Goal: Information Seeking & Learning: Learn about a topic

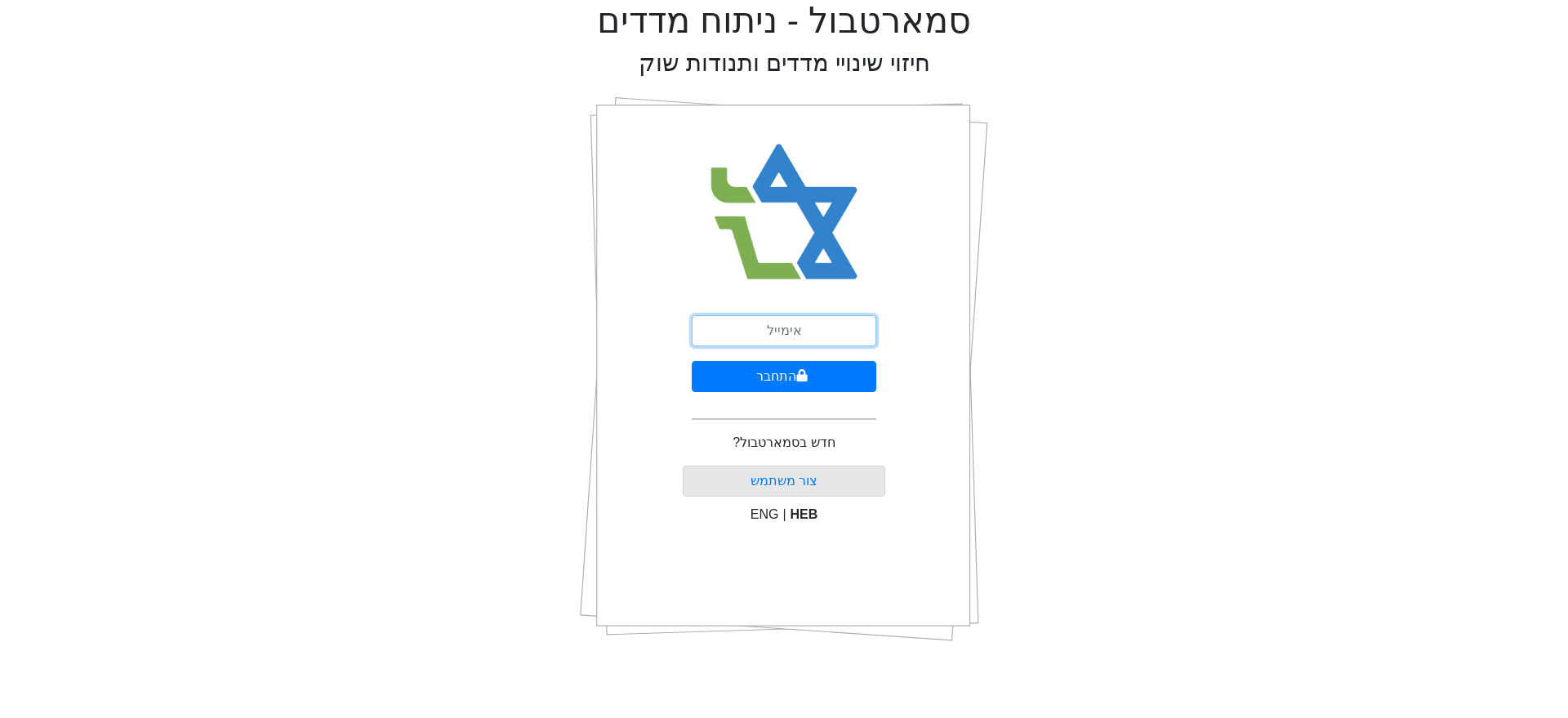
click at [780, 337] on input "email" at bounding box center [784, 330] width 185 height 31
type input "[EMAIL_ADDRESS][DOMAIN_NAME]"
click at [754, 378] on button "התחבר" at bounding box center [784, 376] width 185 height 31
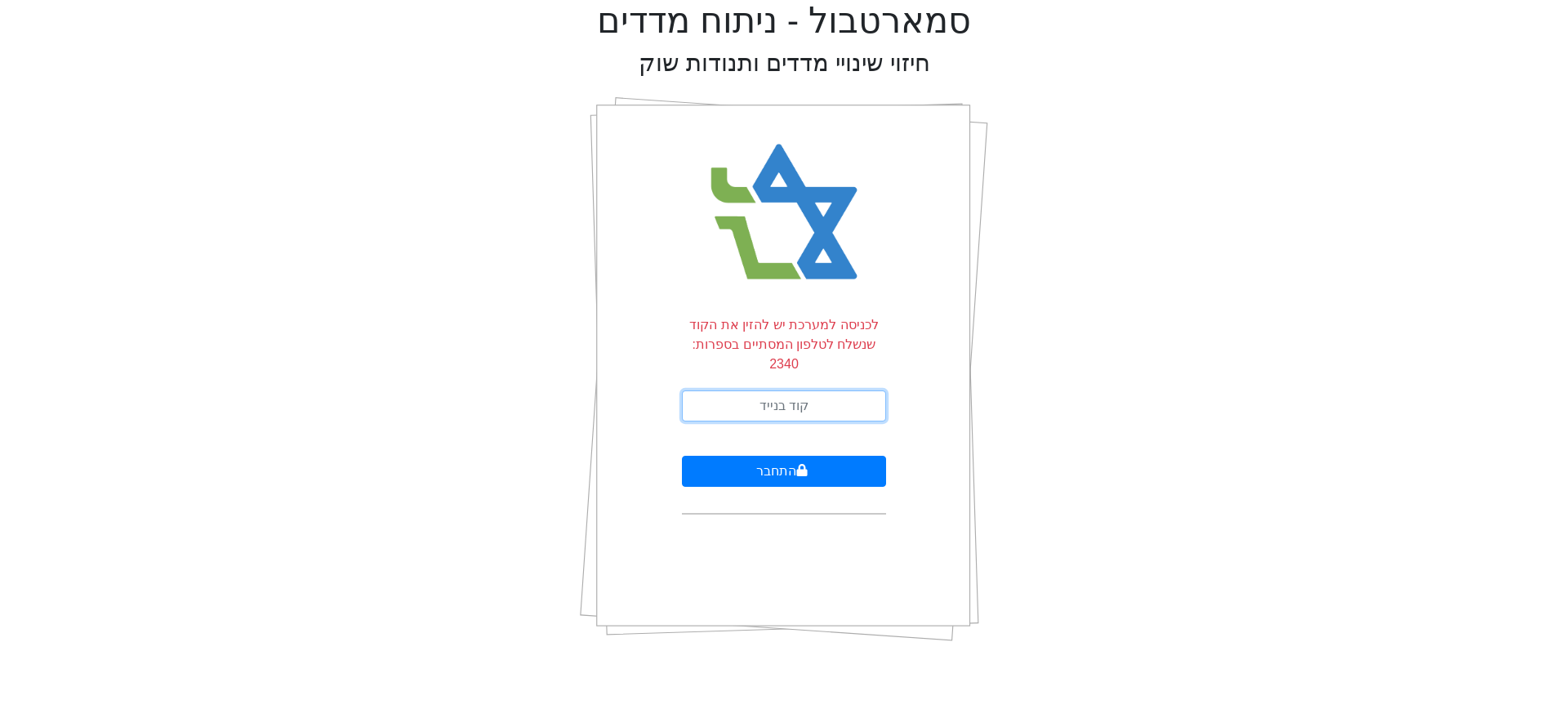
click at [773, 391] on input "text" at bounding box center [784, 405] width 204 height 31
type input "320141"
click at [682, 455] on button "התחבר" at bounding box center [784, 470] width 204 height 31
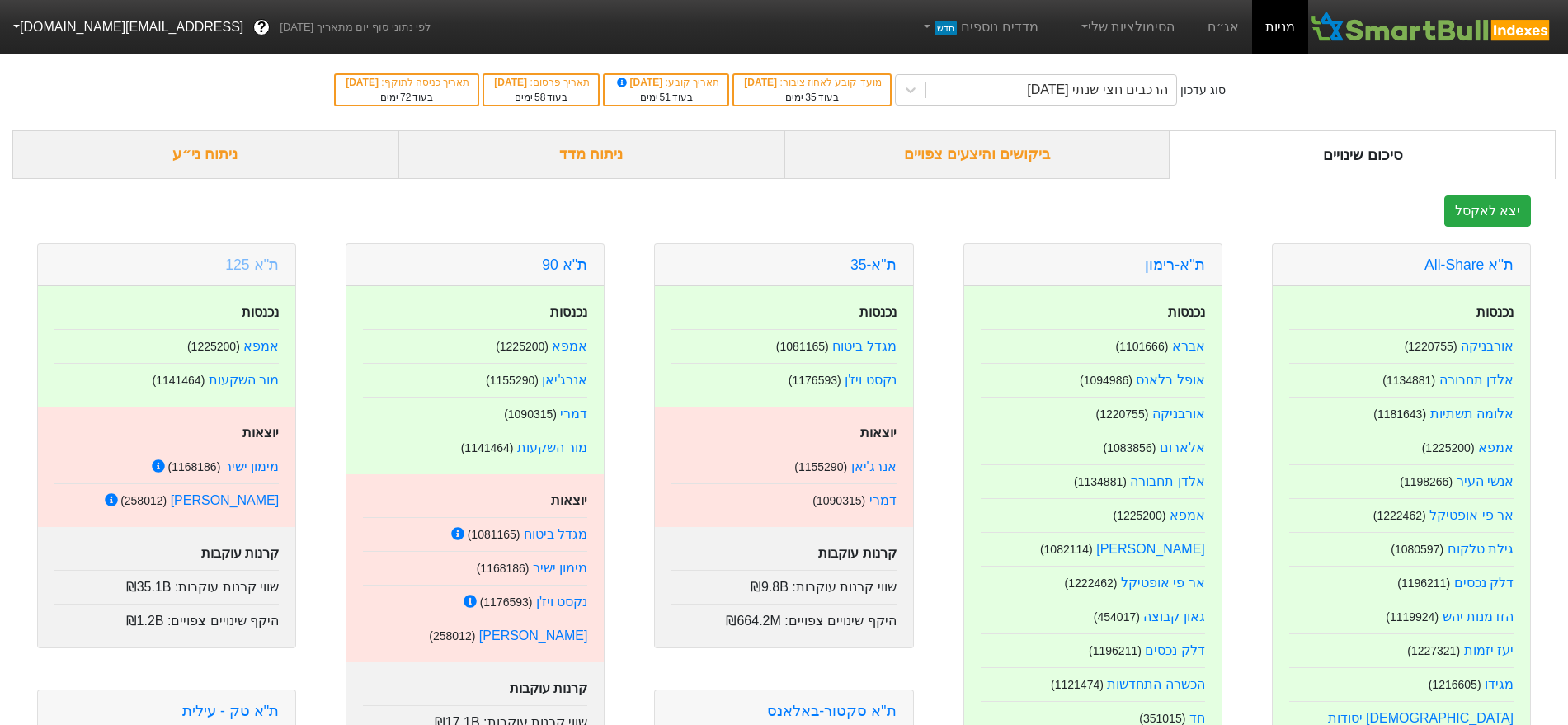
click at [272, 267] on link "ת''א 125" at bounding box center [252, 264] width 54 height 17
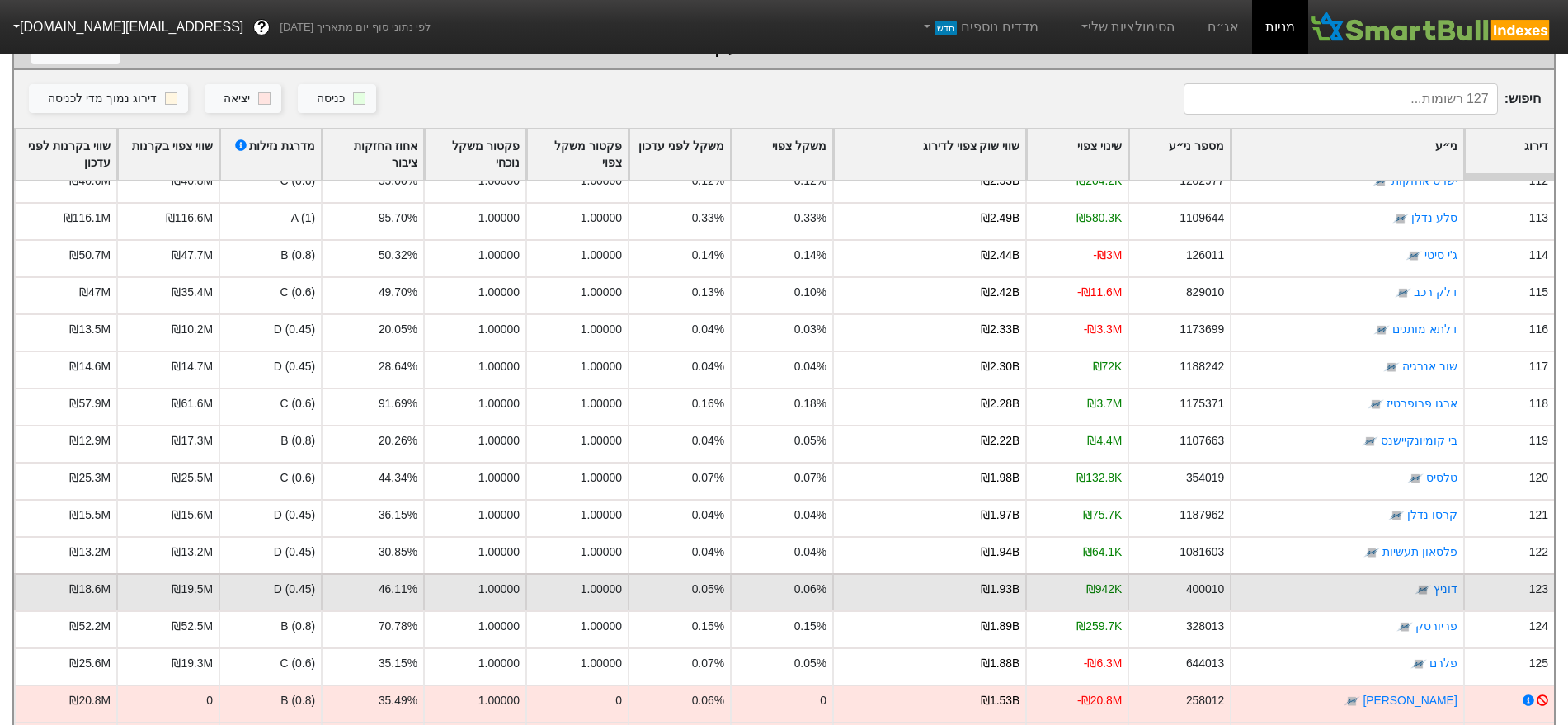
scroll to position [377, 0]
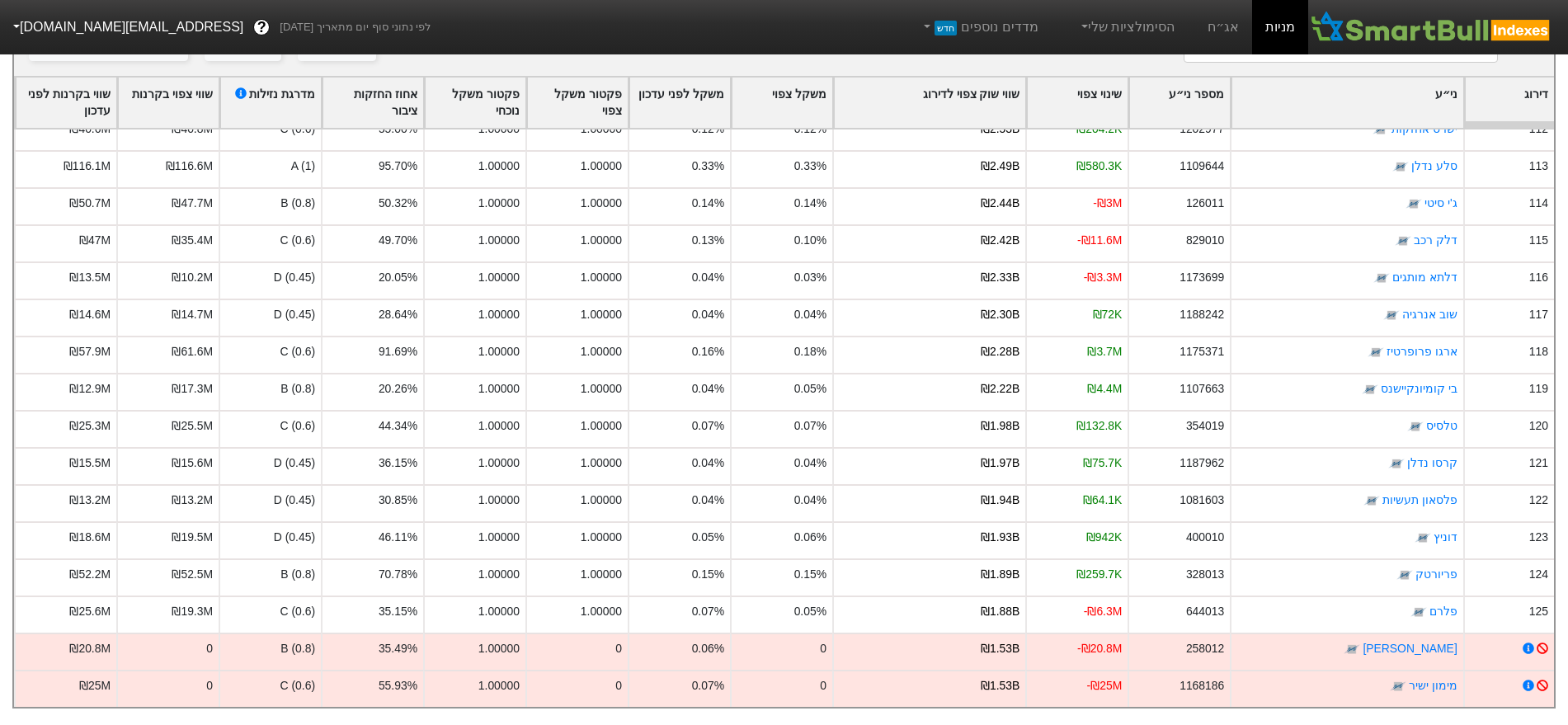
click at [1288, 32] on link "מניות" at bounding box center [1280, 27] width 56 height 55
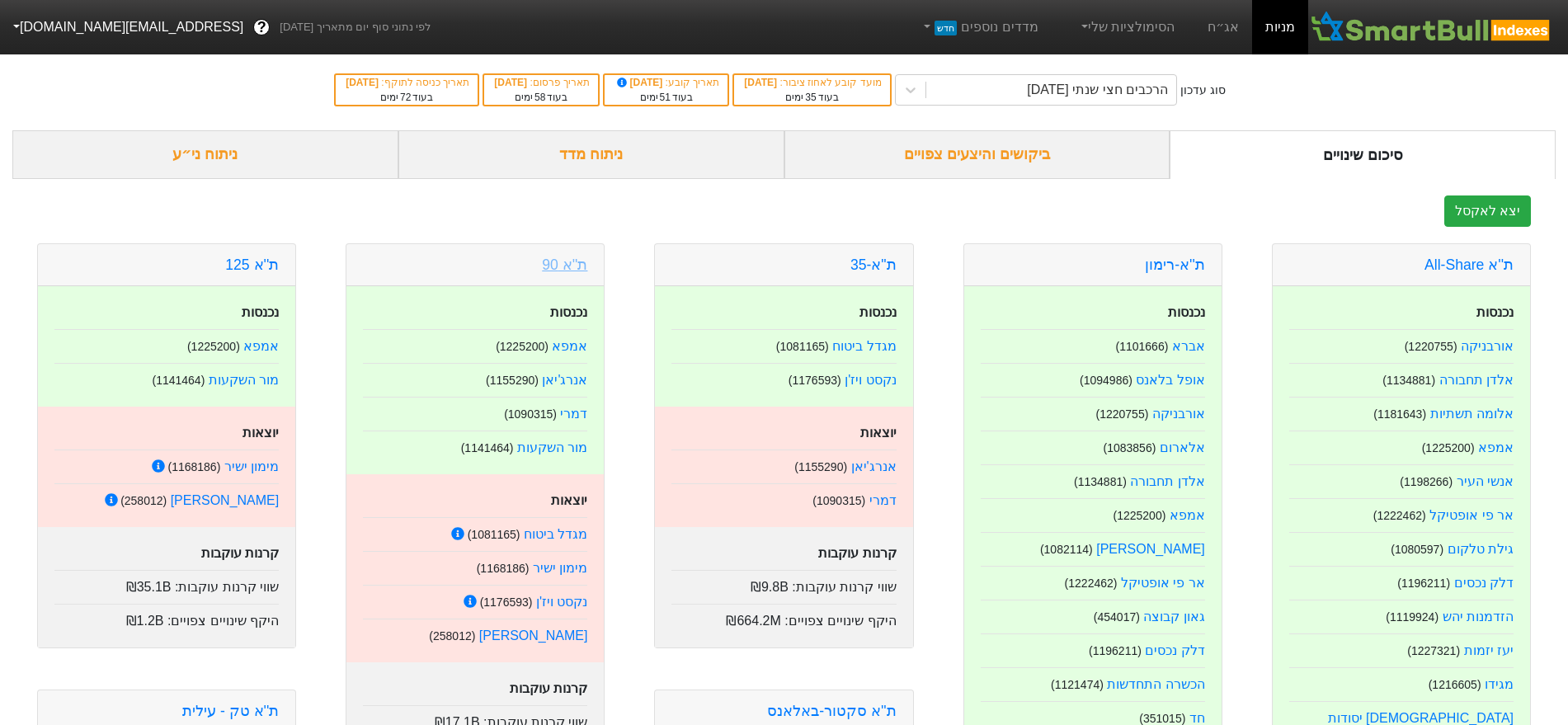
click at [568, 266] on link "ת''א 90" at bounding box center [564, 264] width 45 height 17
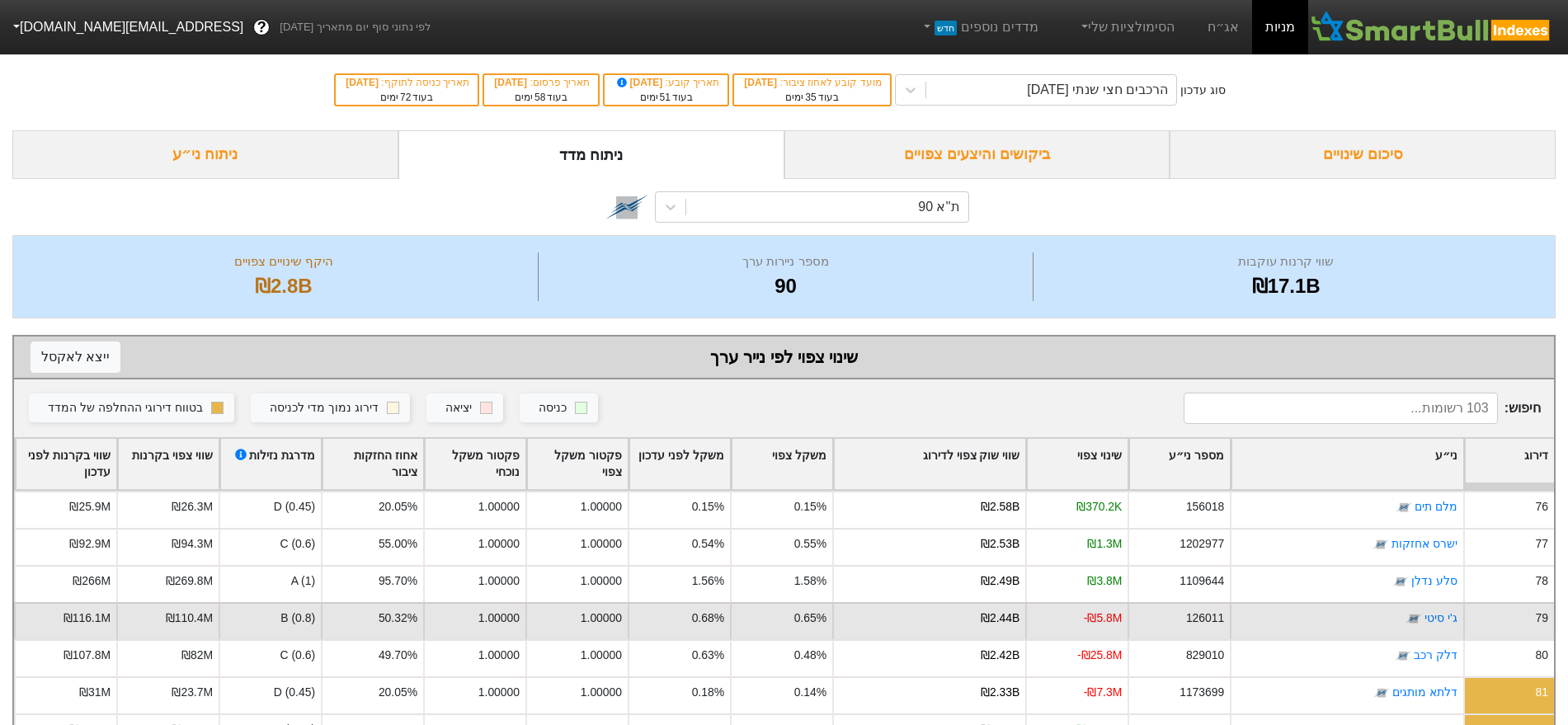
scroll to position [2886, 0]
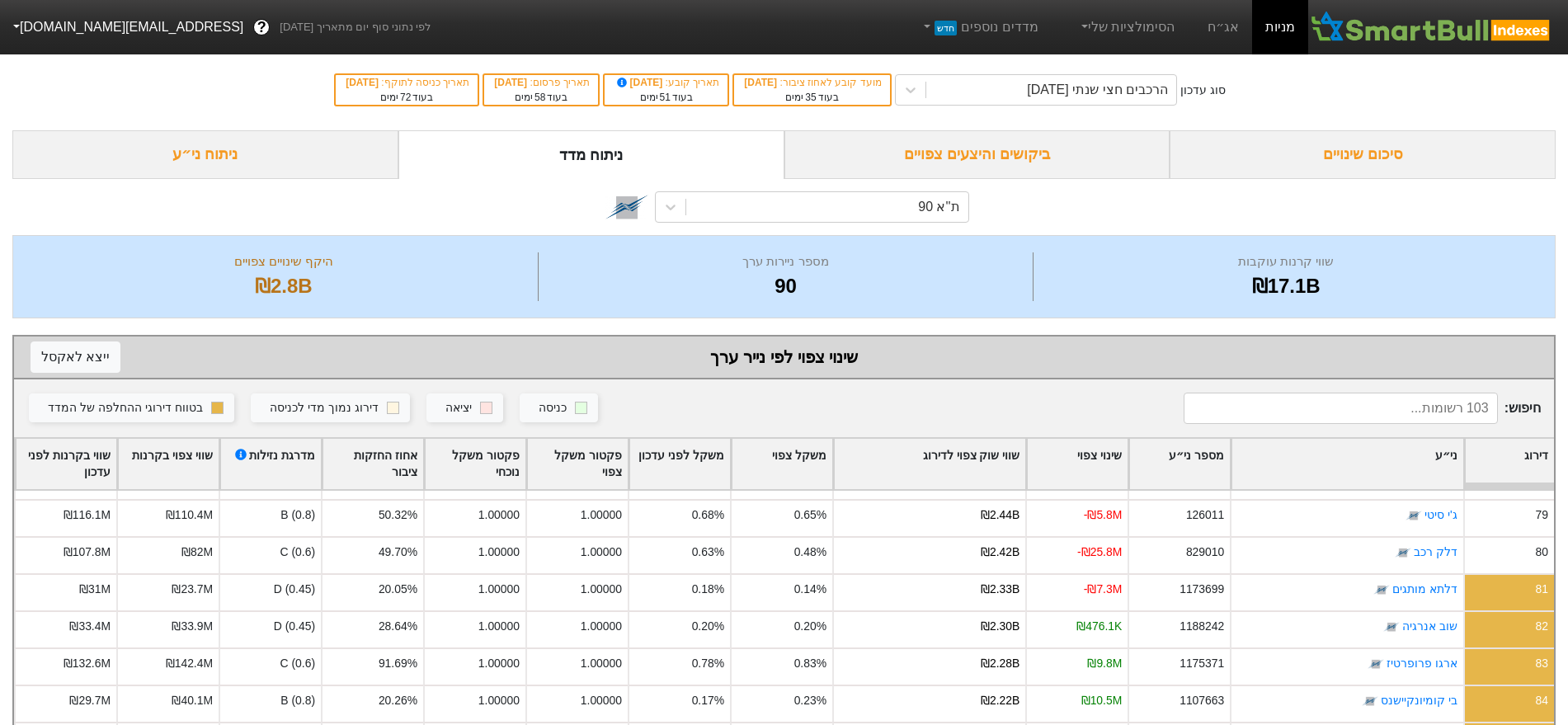
click at [1271, 25] on link "מניות" at bounding box center [1280, 27] width 56 height 55
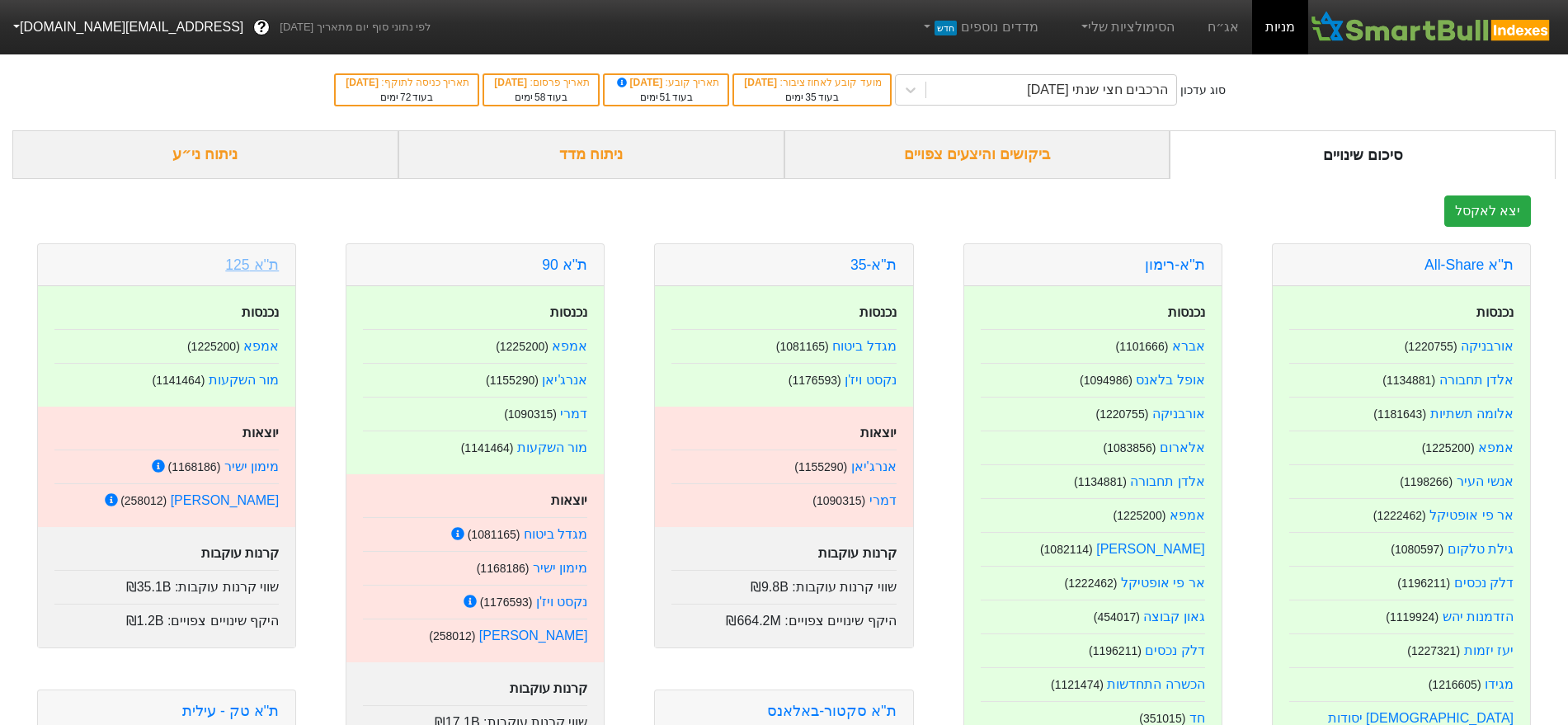
click at [258, 260] on link "ת''א 125" at bounding box center [252, 264] width 54 height 17
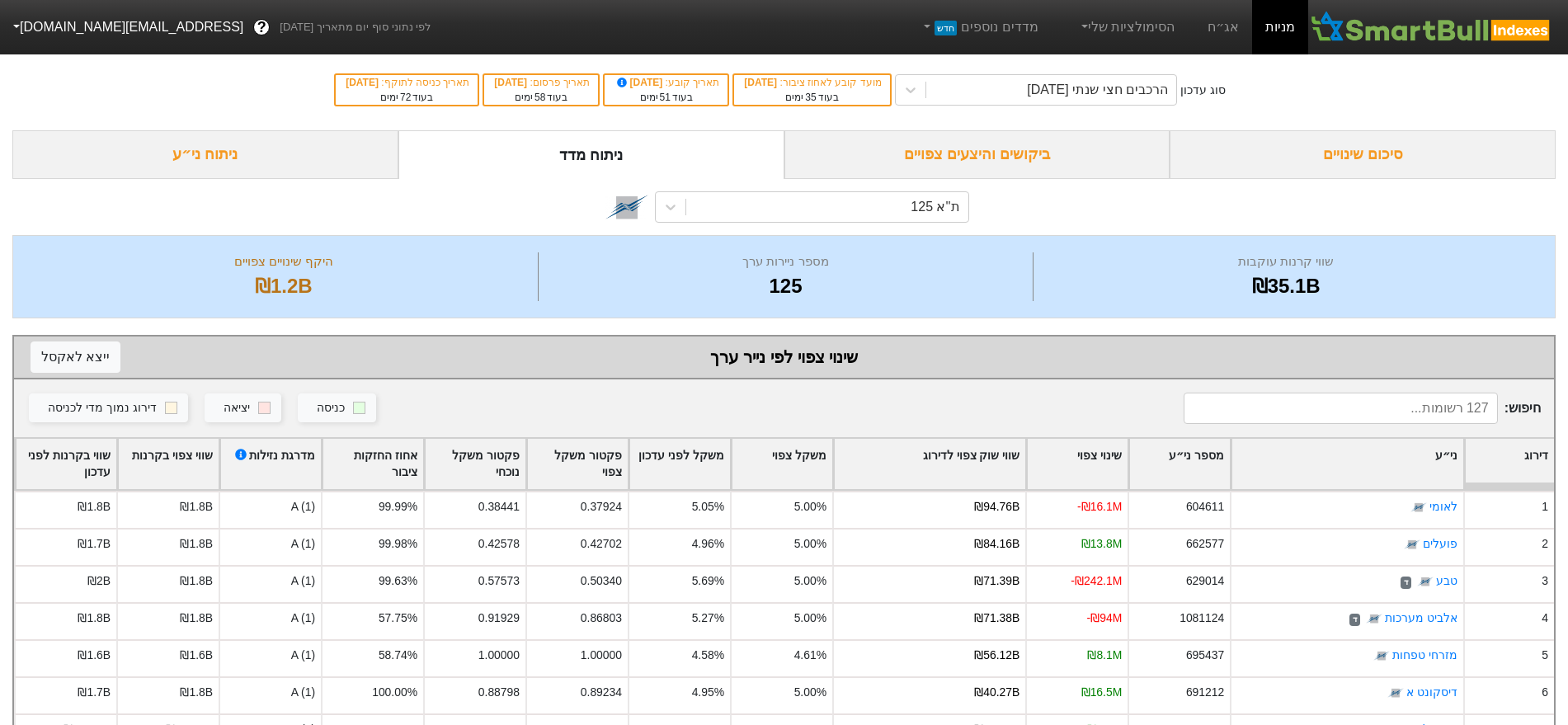
click at [214, 165] on div "ניתוח ני״ע" at bounding box center [205, 154] width 386 height 49
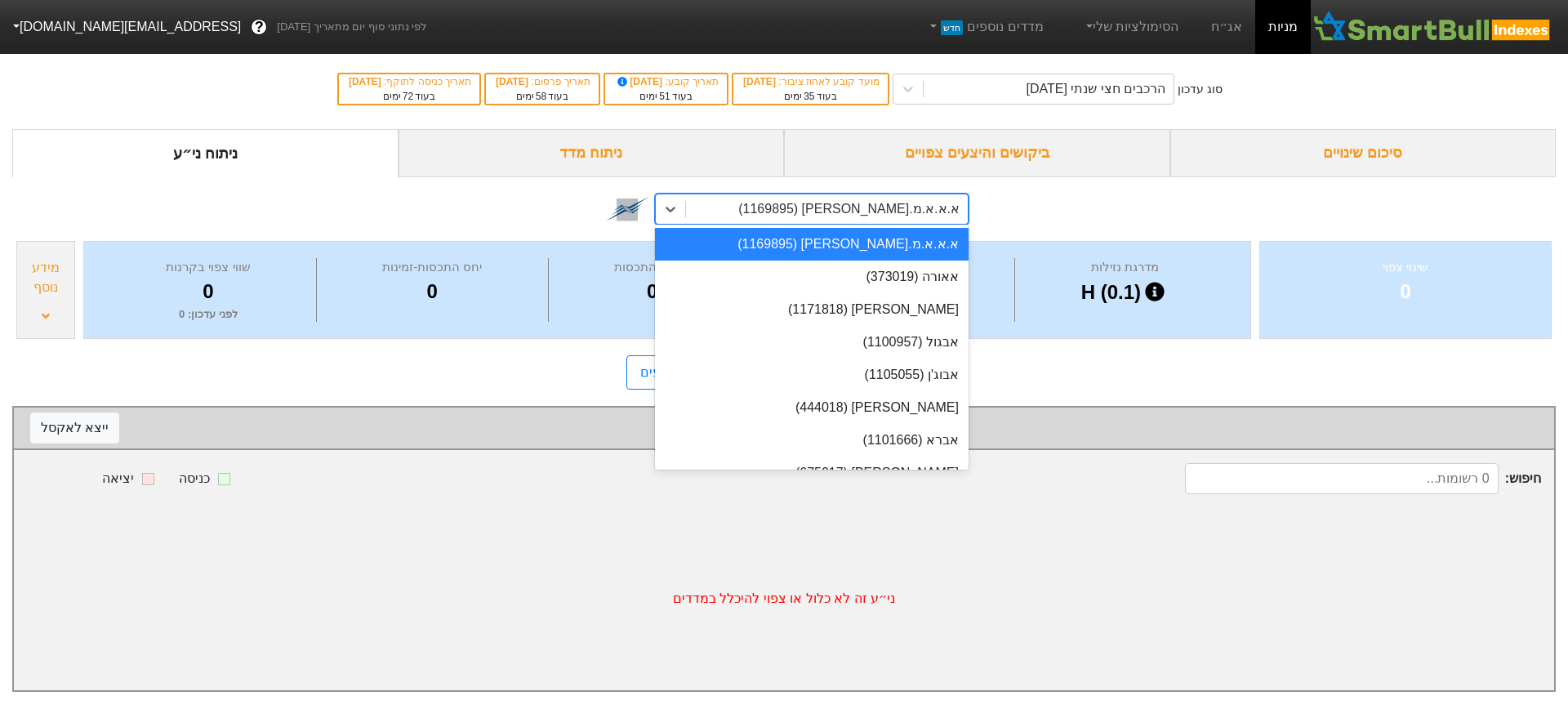
click at [912, 209] on div "א.א.א.מ.[PERSON_NAME] (1169895)" at bounding box center [849, 209] width 222 height 19
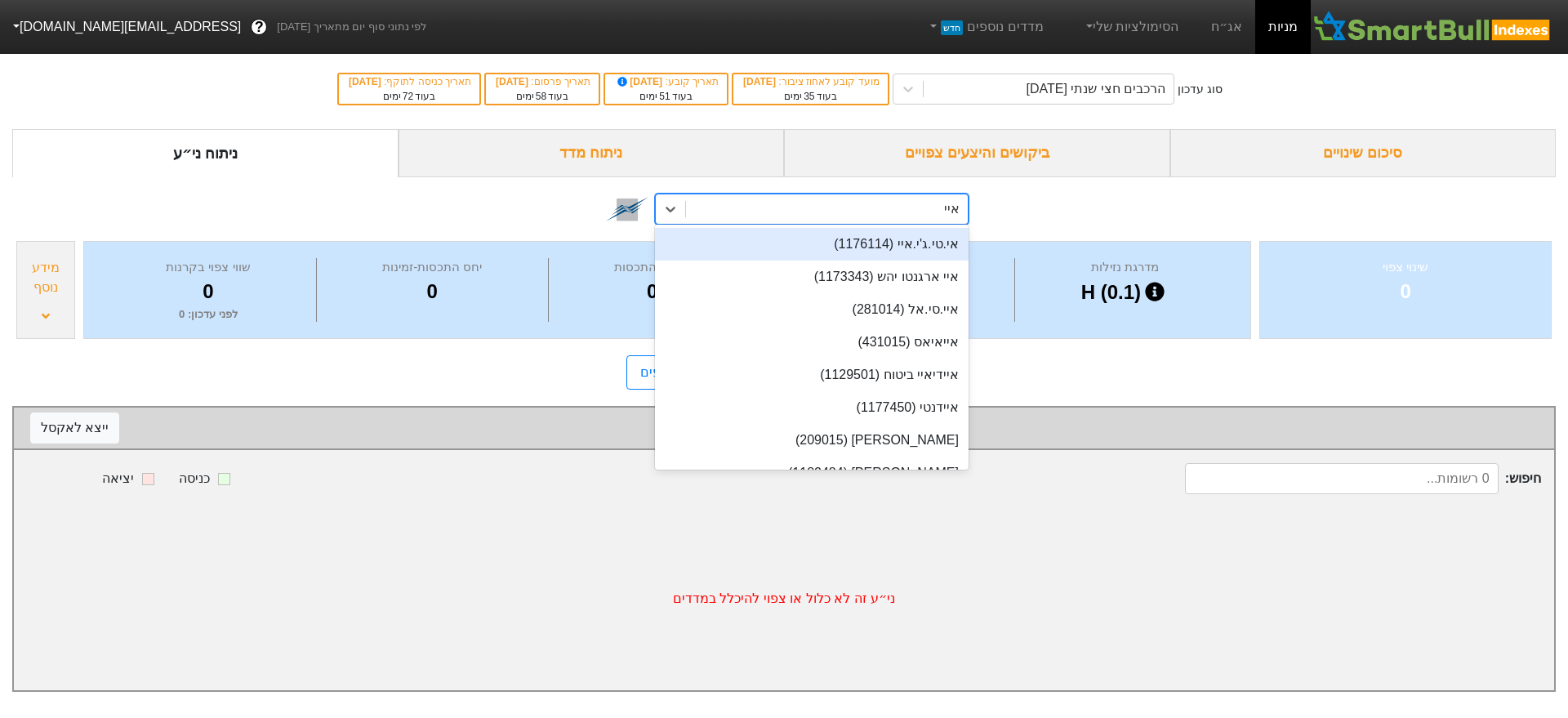
type input "[PERSON_NAME]"
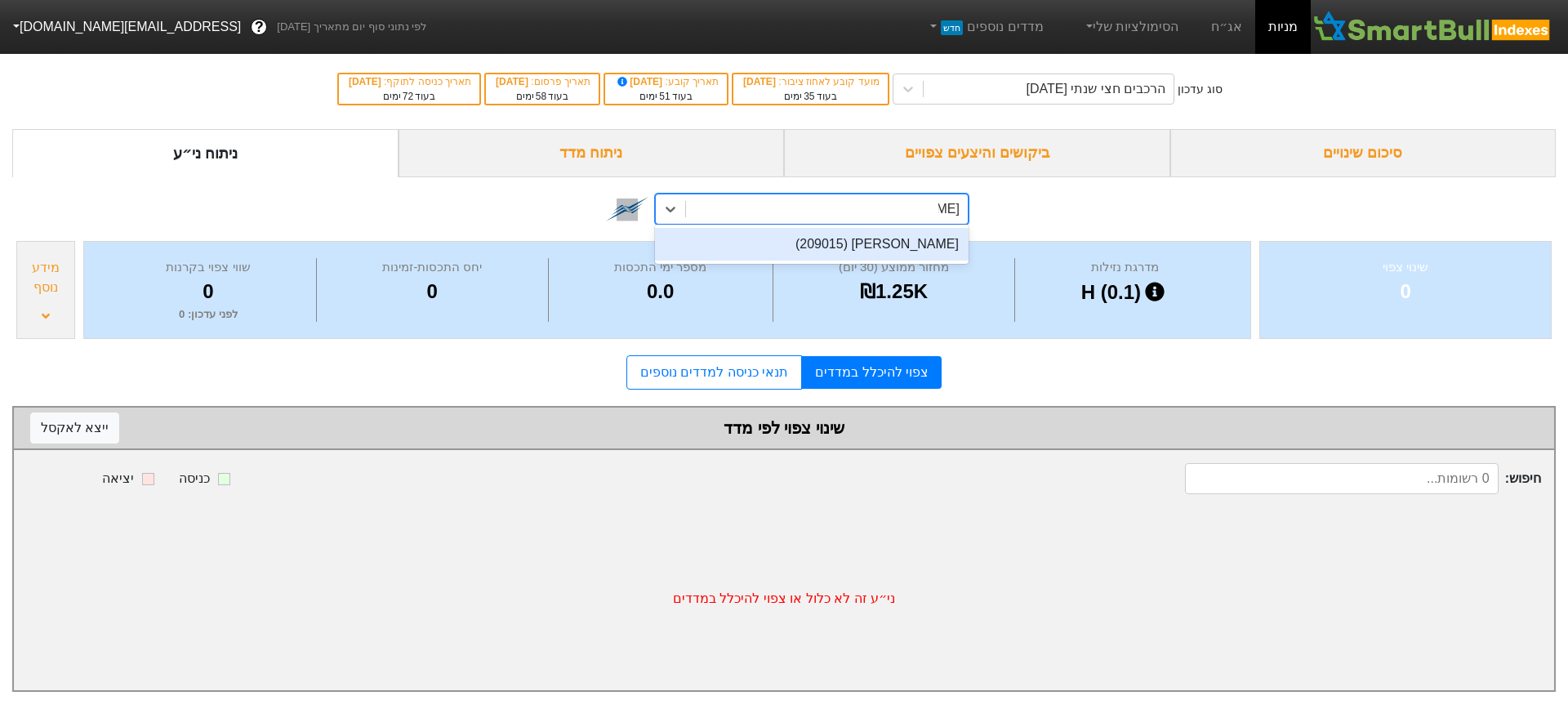
click at [893, 241] on div "[PERSON_NAME] (209015)" at bounding box center [812, 243] width 314 height 32
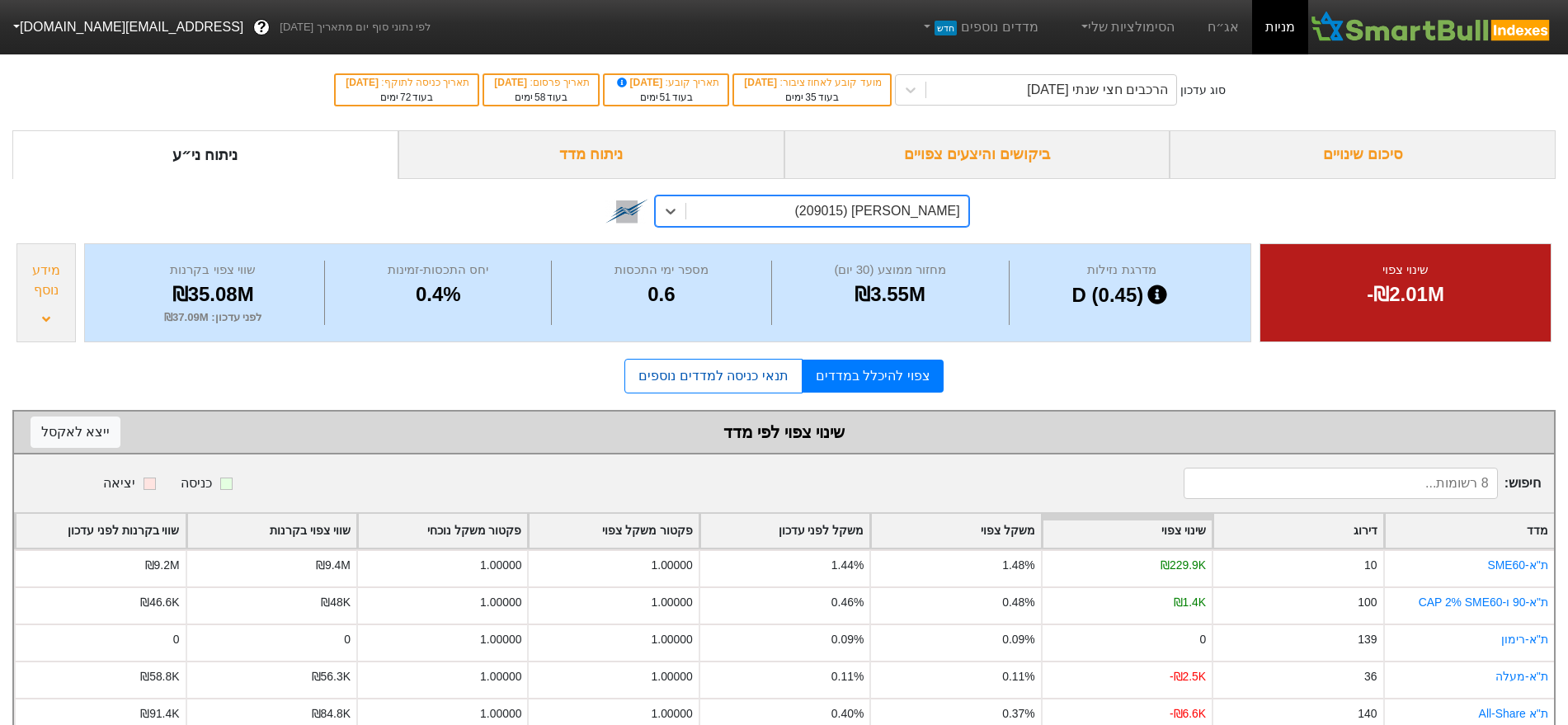
click at [761, 378] on link "תנאי כניסה למדדים נוספים" at bounding box center [713, 376] width 177 height 34
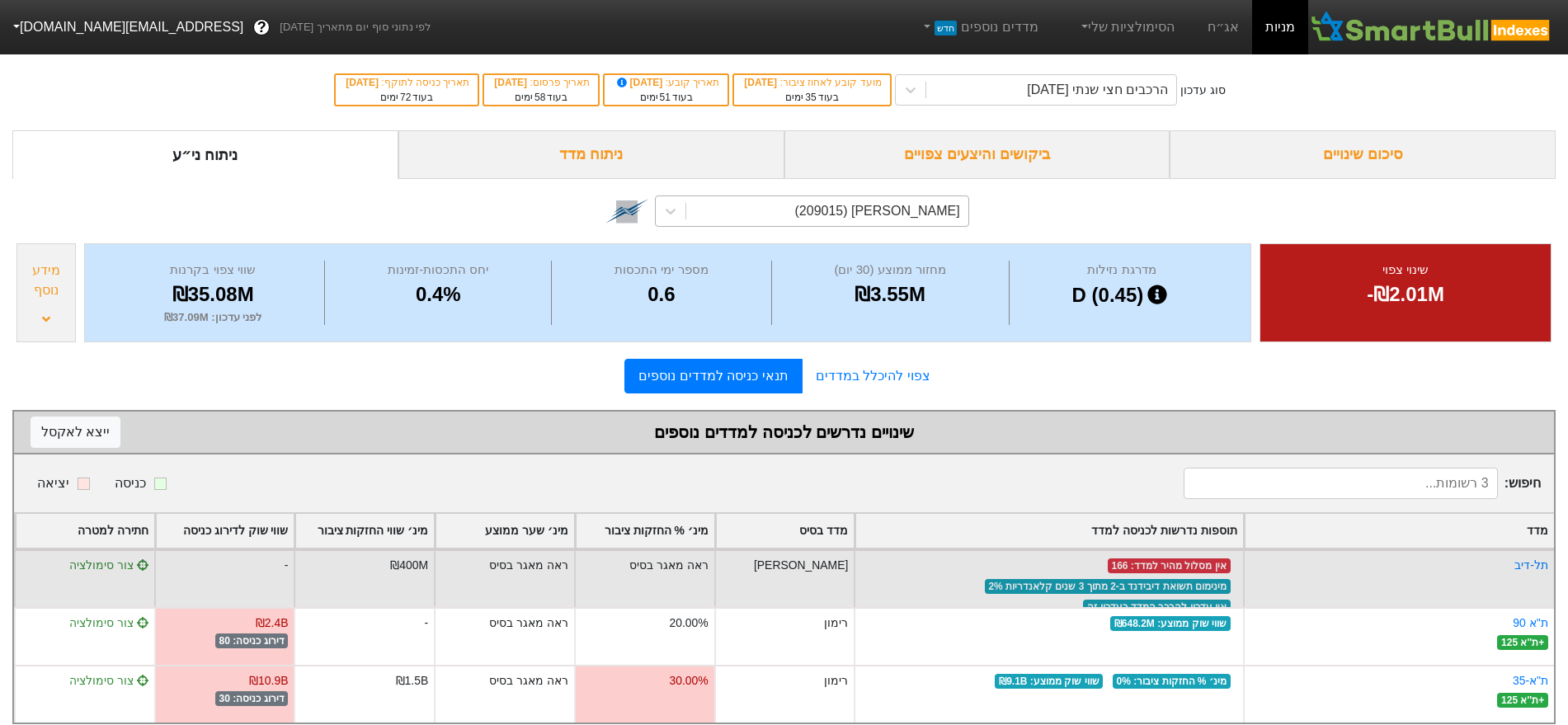
scroll to position [31, 0]
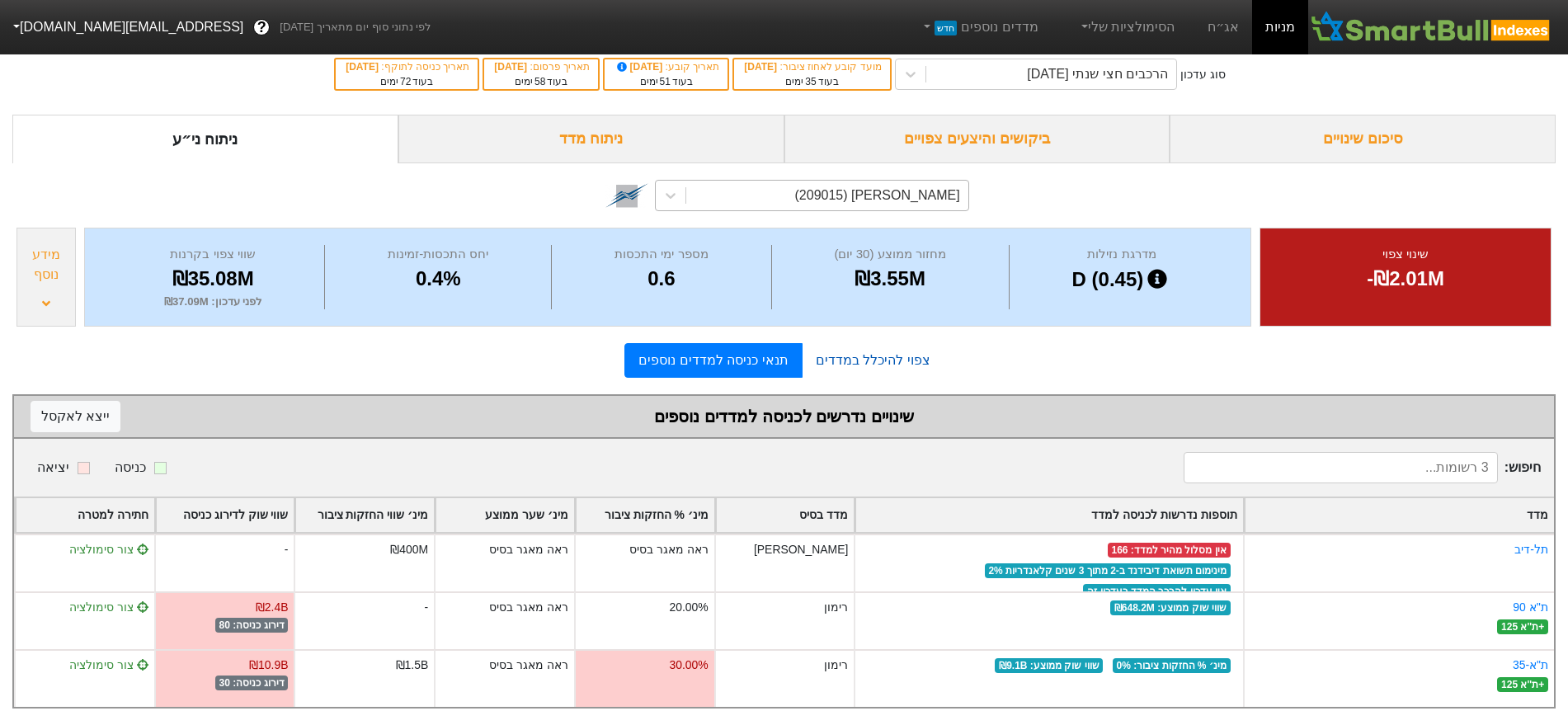
click at [880, 344] on link "צפוי להיכלל במדדים" at bounding box center [872, 360] width 141 height 33
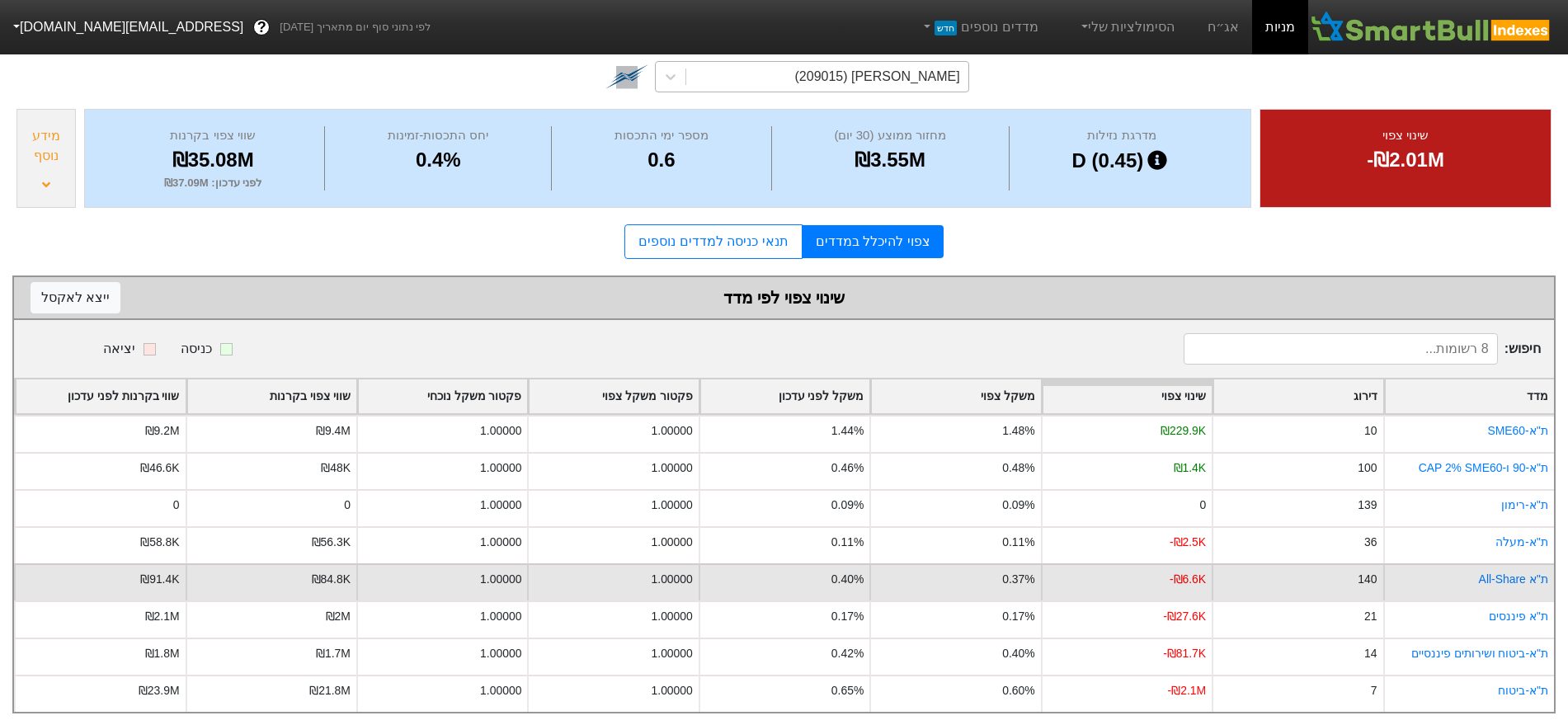
scroll to position [155, 0]
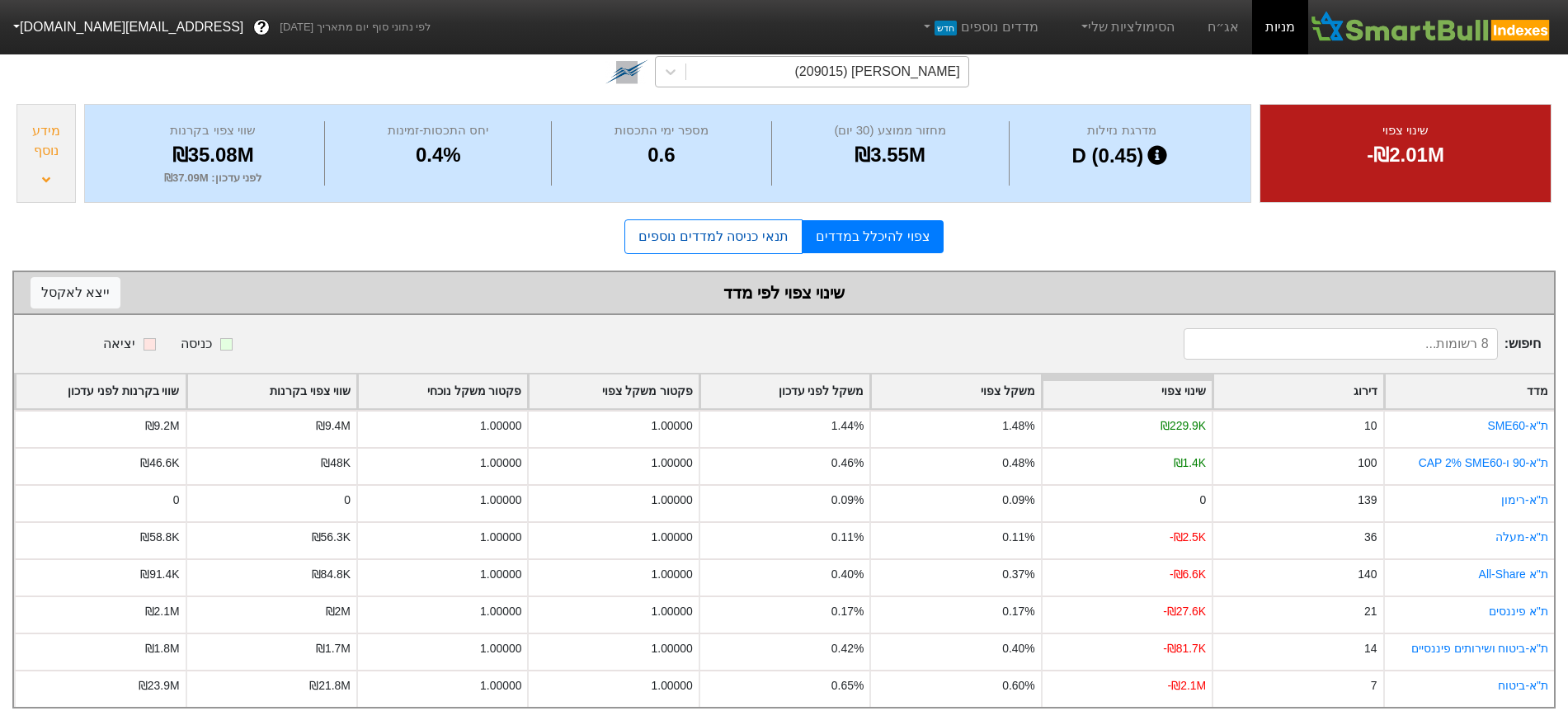
click at [745, 231] on link "תנאי כניסה למדדים נוספים" at bounding box center [713, 236] width 177 height 34
